Goal: Obtain resource: Obtain resource

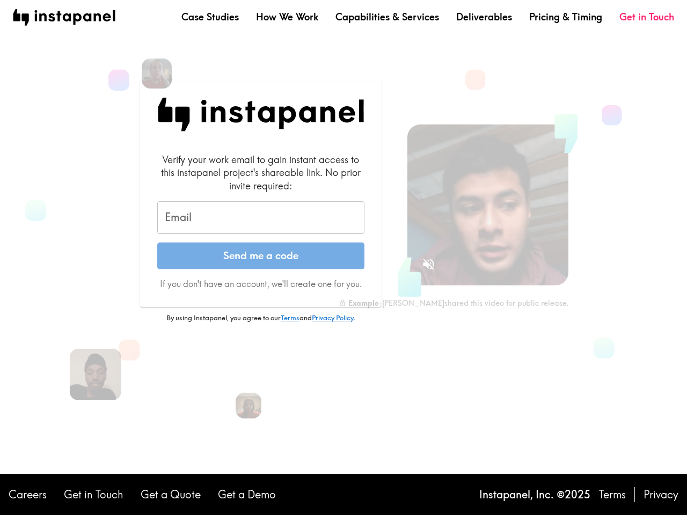
click at [343, 258] on button "Send me a code" at bounding box center [260, 256] width 207 height 27
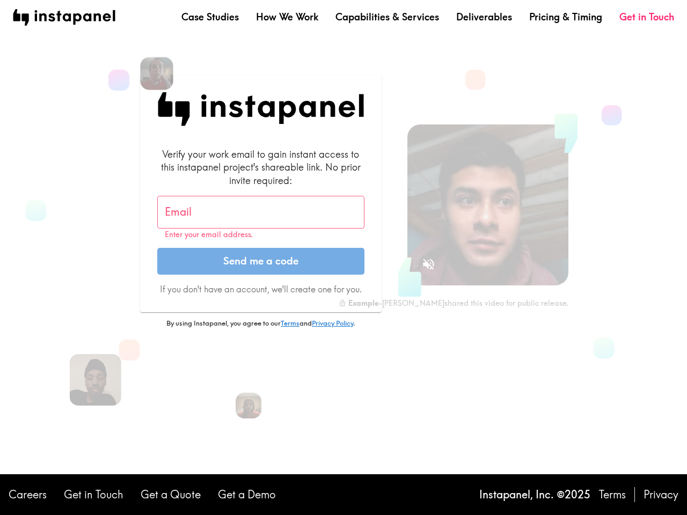
click at [157, 74] on img at bounding box center [156, 73] width 33 height 33
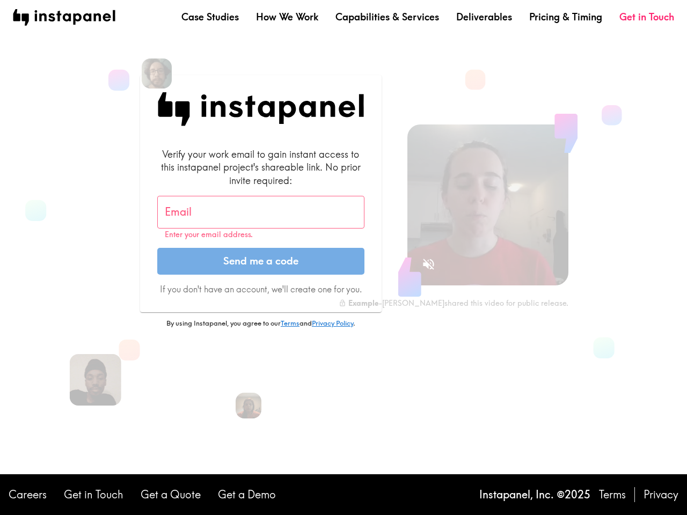
click at [261, 218] on input "Email" at bounding box center [260, 212] width 207 height 33
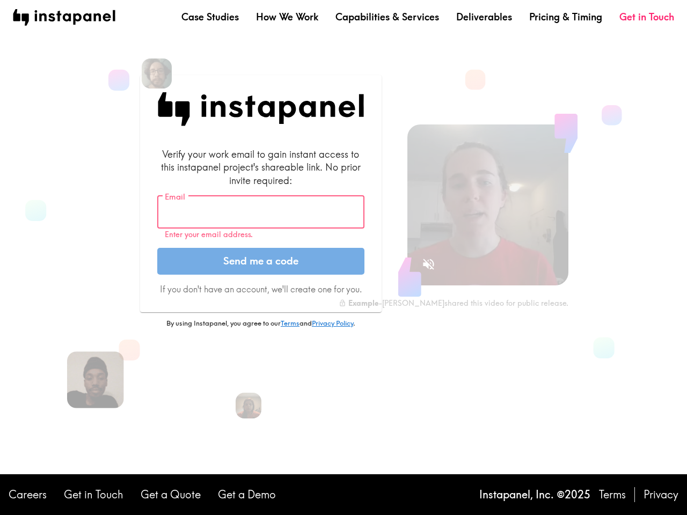
click at [96, 375] on img at bounding box center [95, 379] width 57 height 57
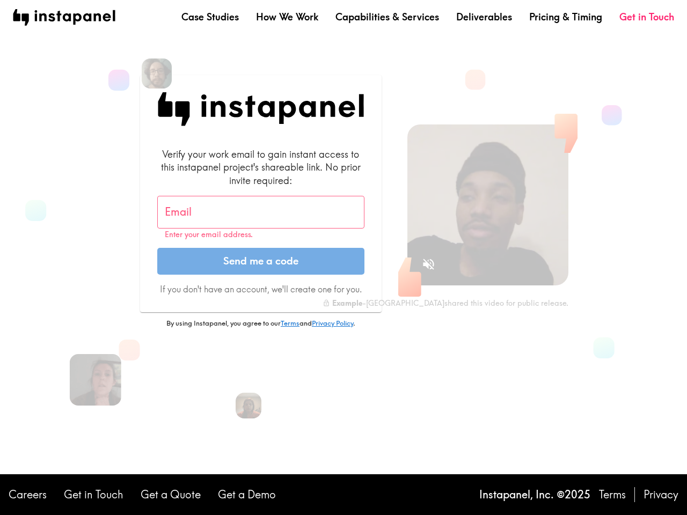
click at [428, 264] on icon "Sound is off" at bounding box center [428, 264] width 11 height 11
click at [488, 205] on video at bounding box center [487, 205] width 161 height 161
click at [248, 406] on img at bounding box center [249, 406] width 28 height 28
